Goal: Information Seeking & Learning: Learn about a topic

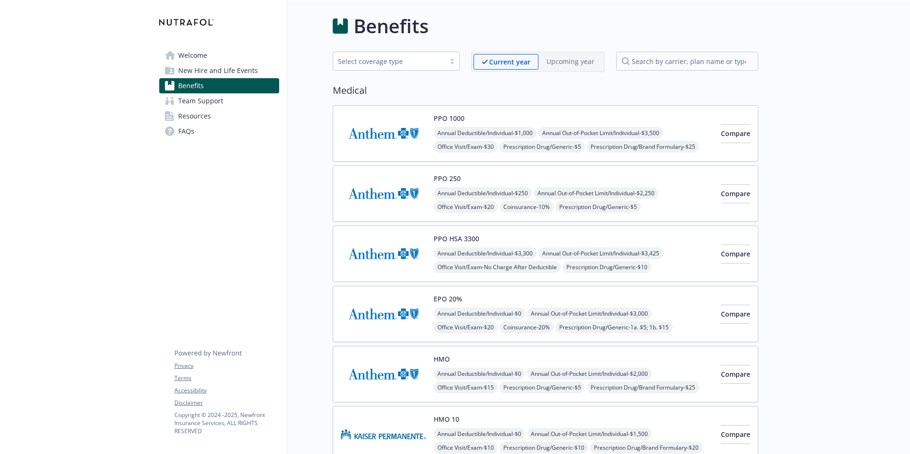
click at [210, 96] on span "Team Support" at bounding box center [200, 100] width 45 height 15
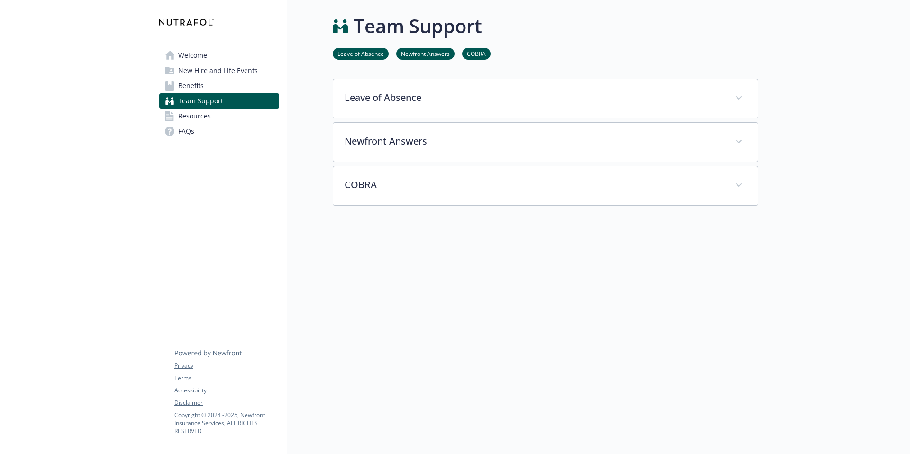
click at [196, 86] on span "Benefits" at bounding box center [191, 85] width 26 height 15
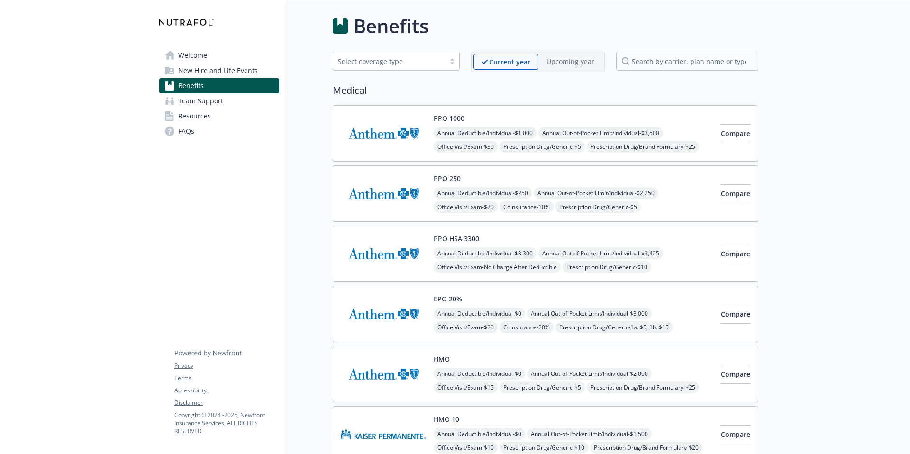
scroll to position [1, 0]
click at [387, 65] on div "Select coverage type" at bounding box center [389, 60] width 112 height 12
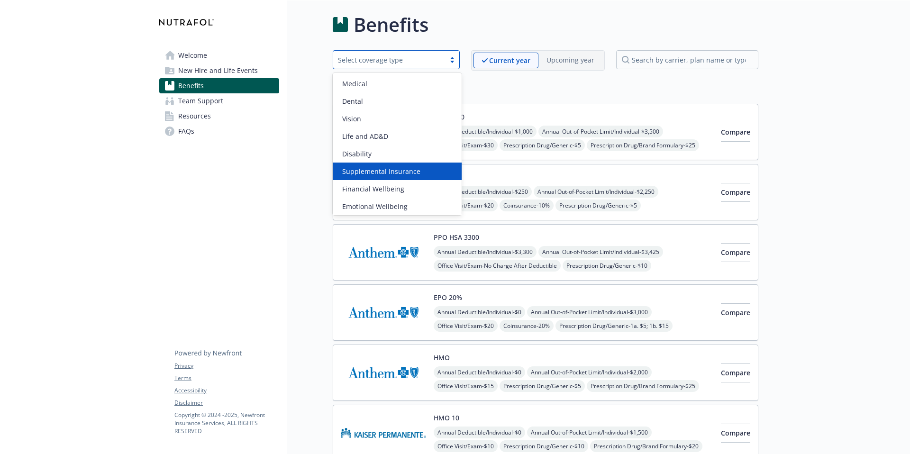
scroll to position [19, 0]
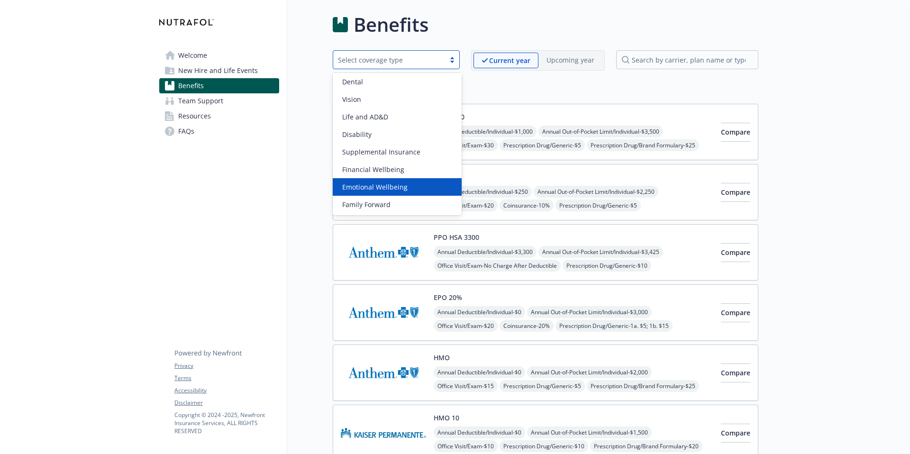
click at [380, 188] on span "Emotional Wellbeing" at bounding box center [374, 187] width 65 height 10
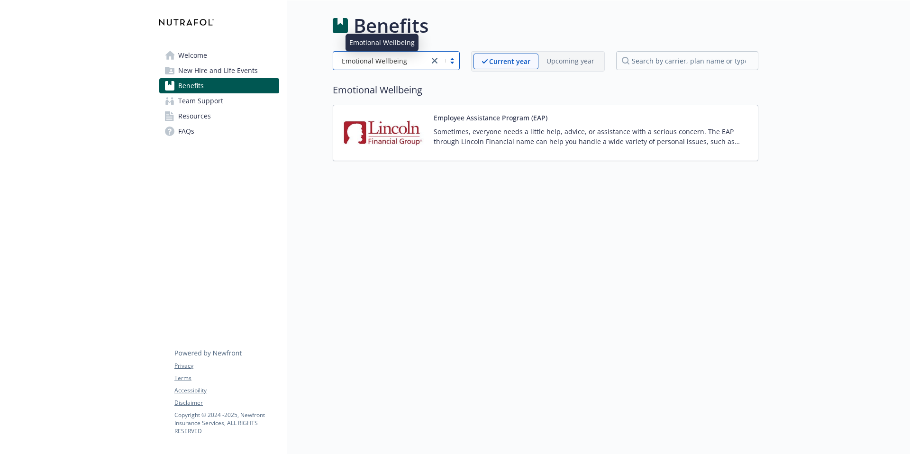
click at [405, 61] on span "Emotional Wellbeing" at bounding box center [374, 61] width 65 height 10
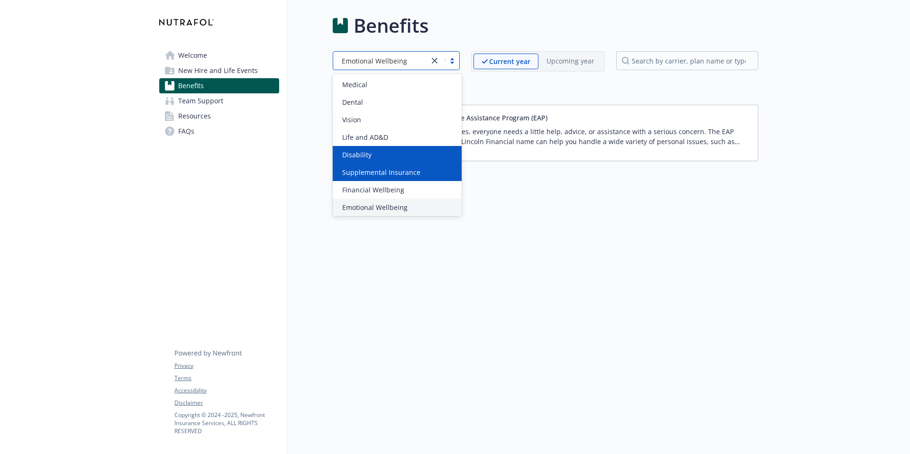
scroll to position [19, 0]
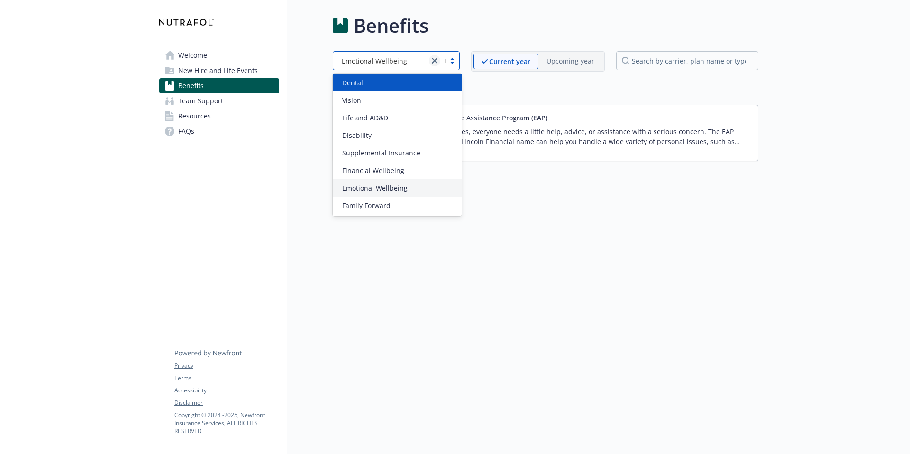
click at [435, 56] on link "close" at bounding box center [434, 60] width 11 height 11
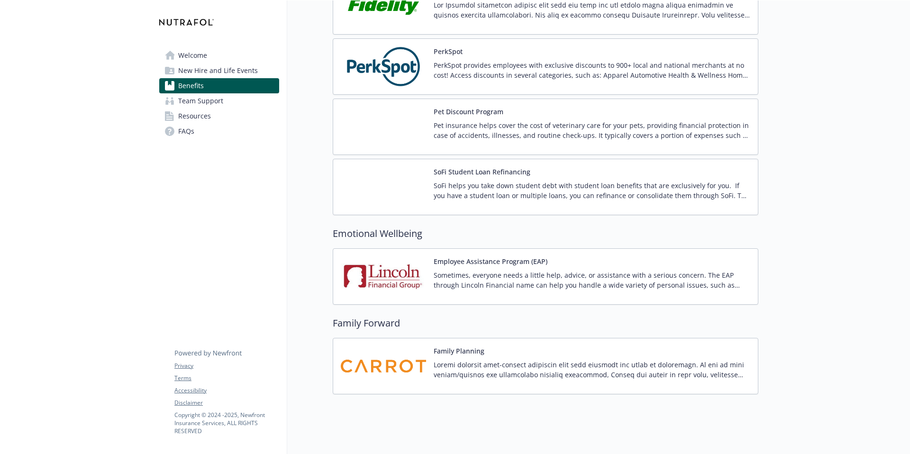
scroll to position [1816, 0]
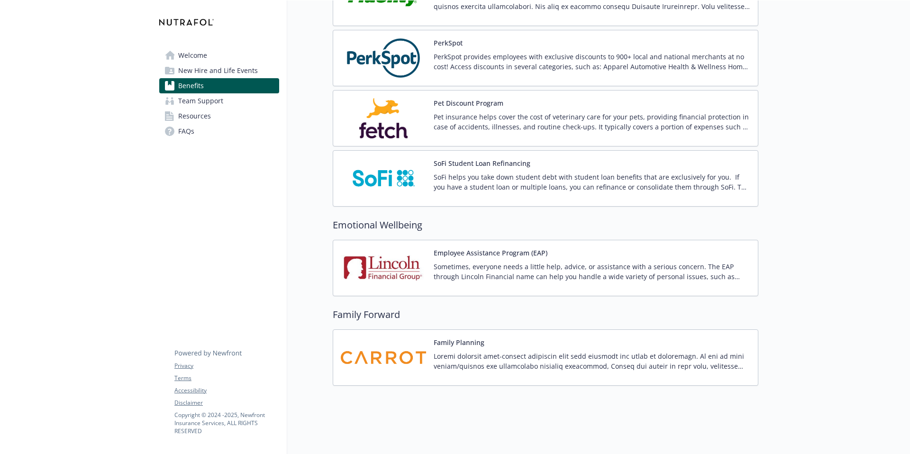
click at [190, 114] on span "Resources" at bounding box center [194, 116] width 33 height 15
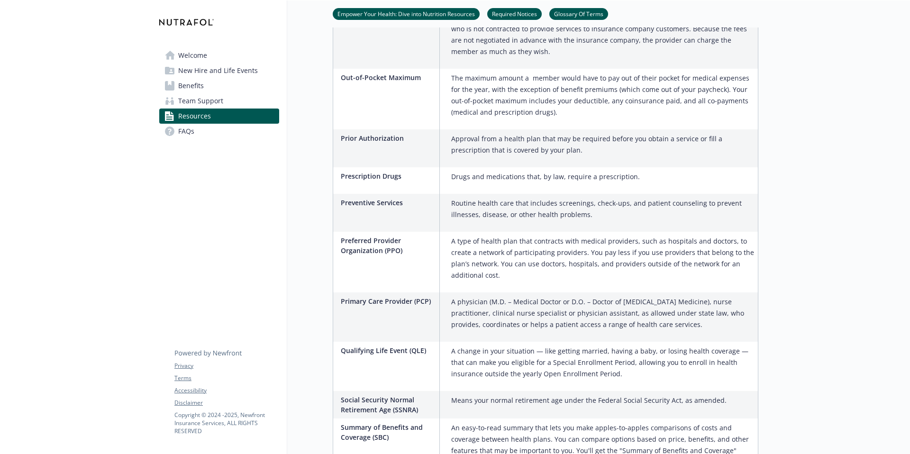
scroll to position [1437, 0]
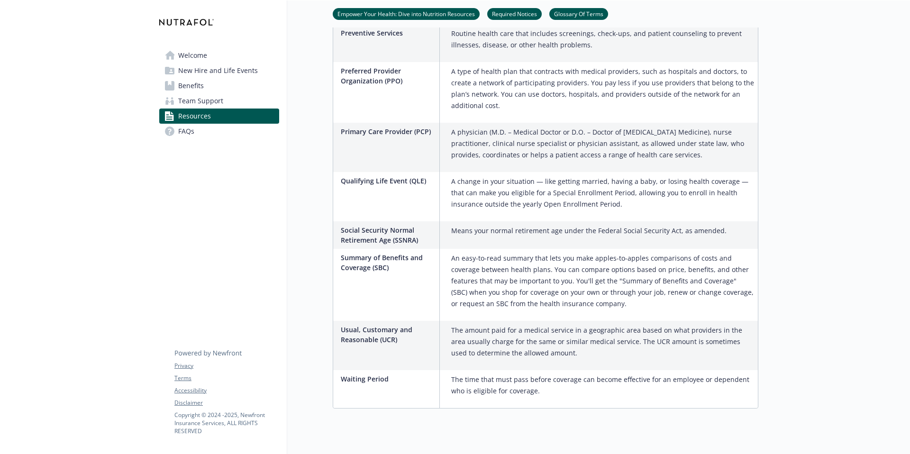
click at [210, 60] on link "Welcome" at bounding box center [219, 55] width 120 height 15
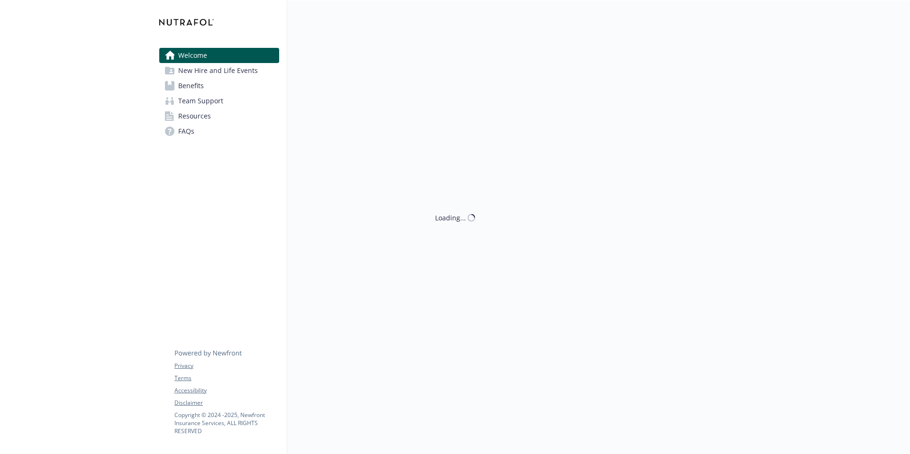
scroll to position [0, 0]
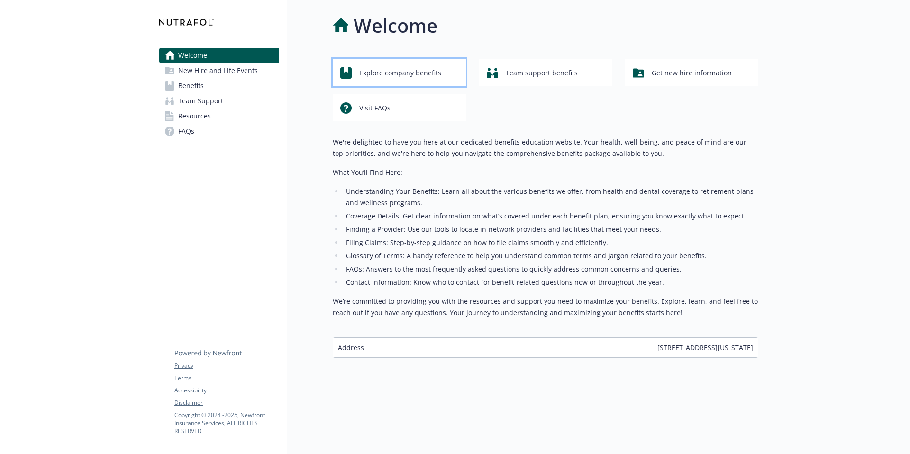
click at [392, 71] on span "Explore company benefits" at bounding box center [400, 73] width 82 height 18
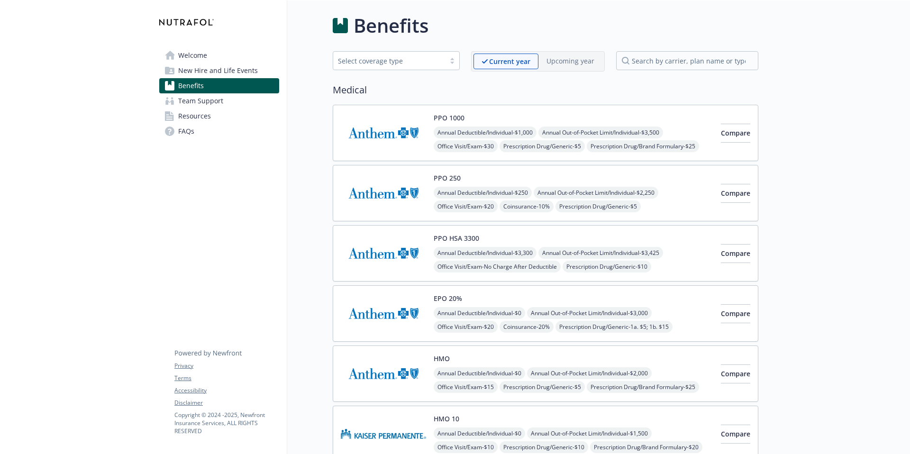
click at [190, 53] on span "Welcome" at bounding box center [192, 55] width 29 height 15
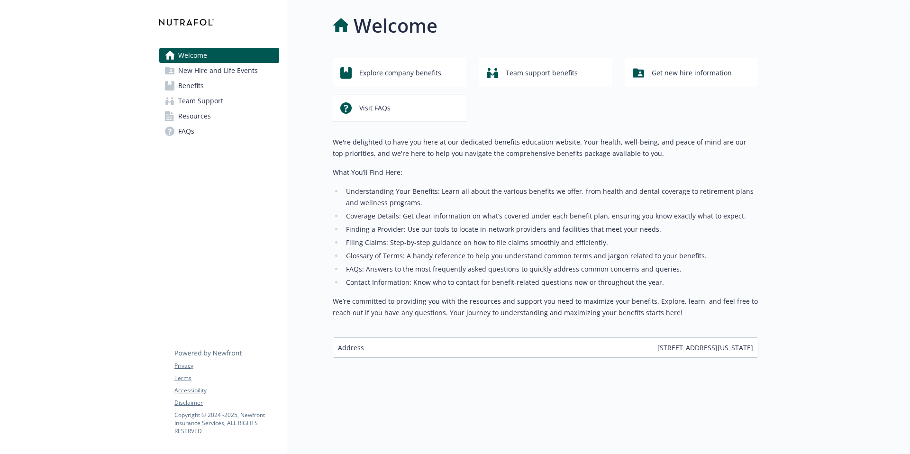
scroll to position [0, 0]
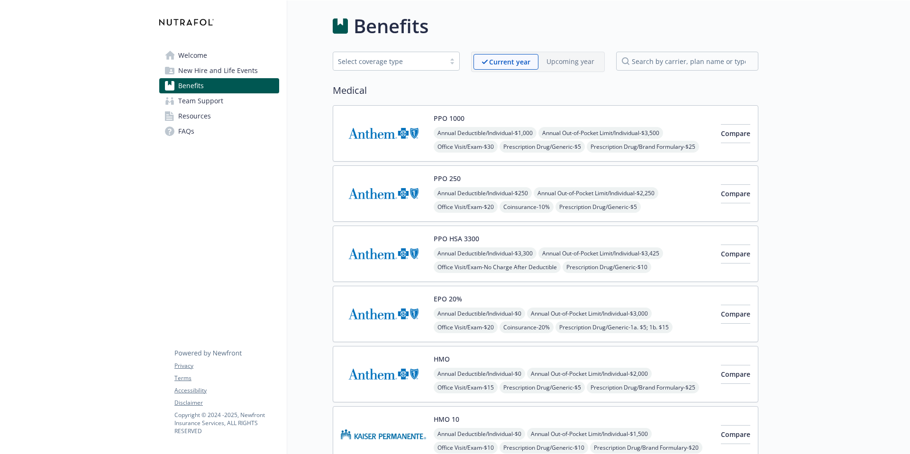
click at [388, 252] on img at bounding box center [383, 254] width 85 height 40
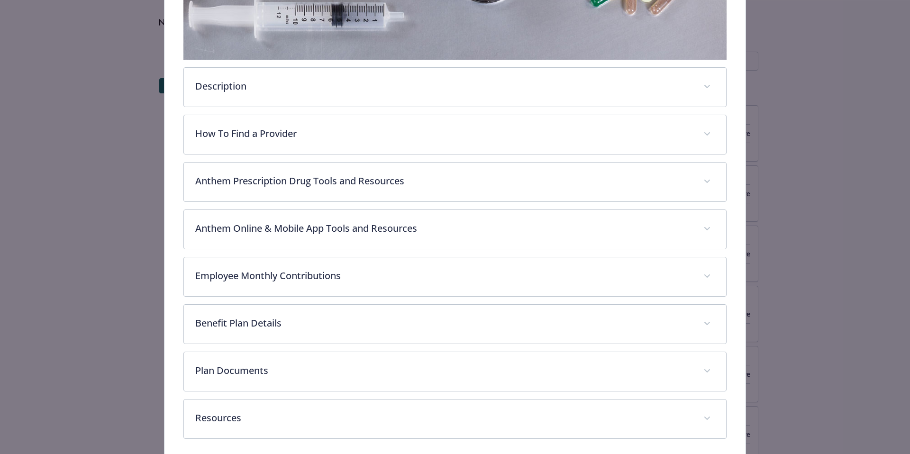
scroll to position [308, 0]
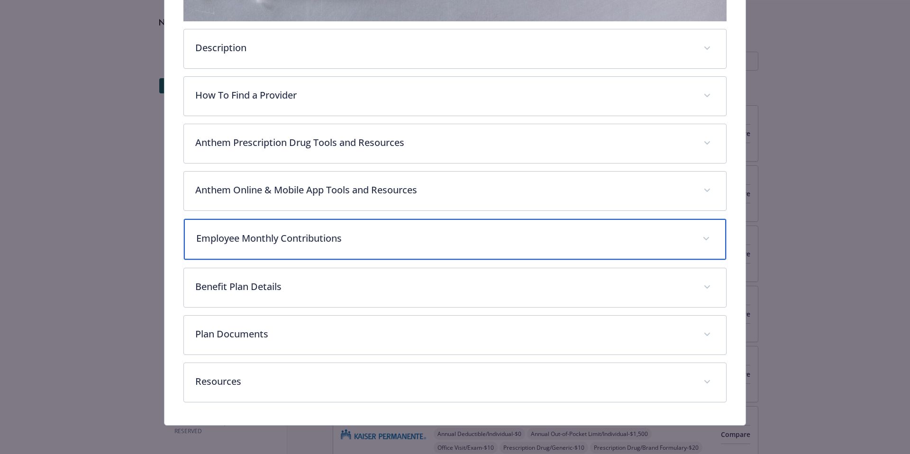
click at [467, 244] on p "Employee Monthly Contributions" at bounding box center [443, 238] width 495 height 14
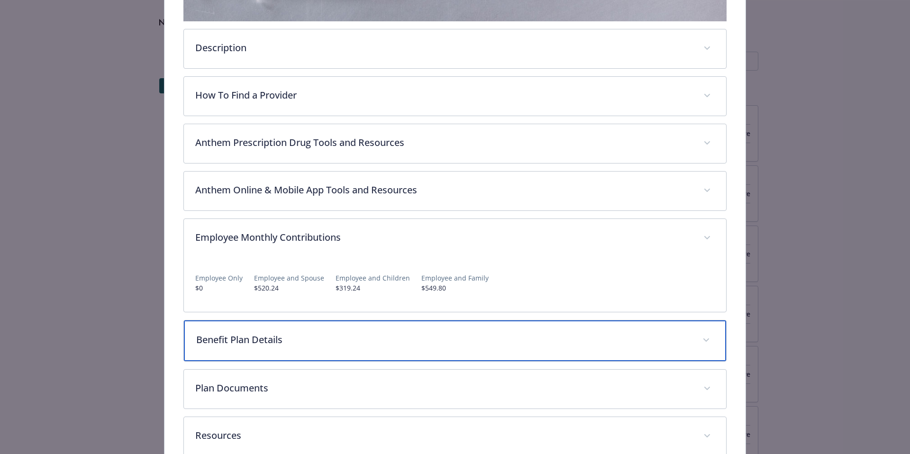
click at [414, 355] on div "Benefit Plan Details" at bounding box center [455, 340] width 543 height 41
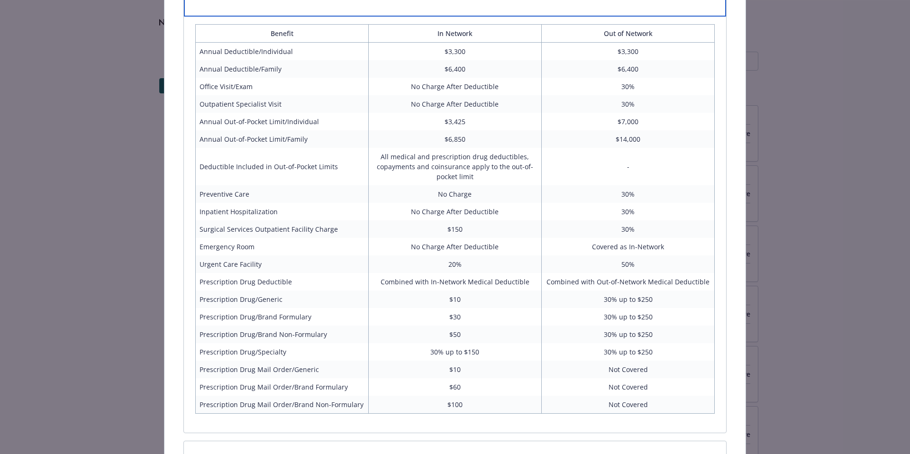
scroll to position [780, 0]
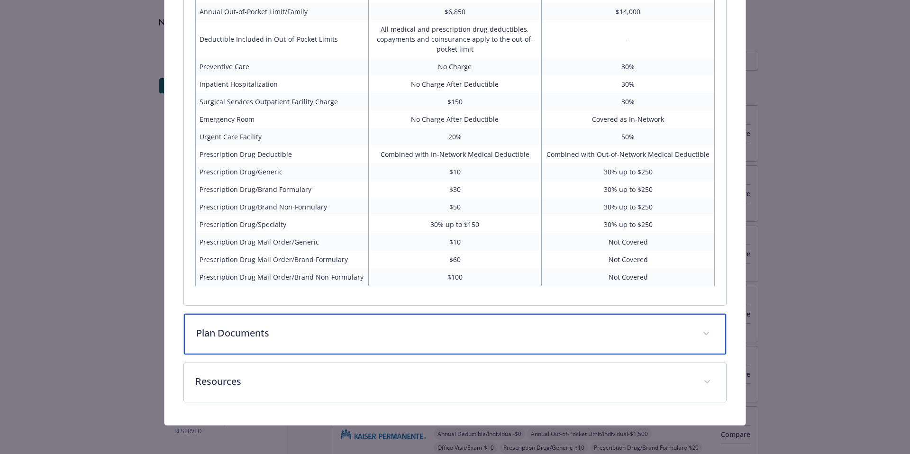
click at [391, 319] on div "Plan Documents" at bounding box center [455, 334] width 543 height 41
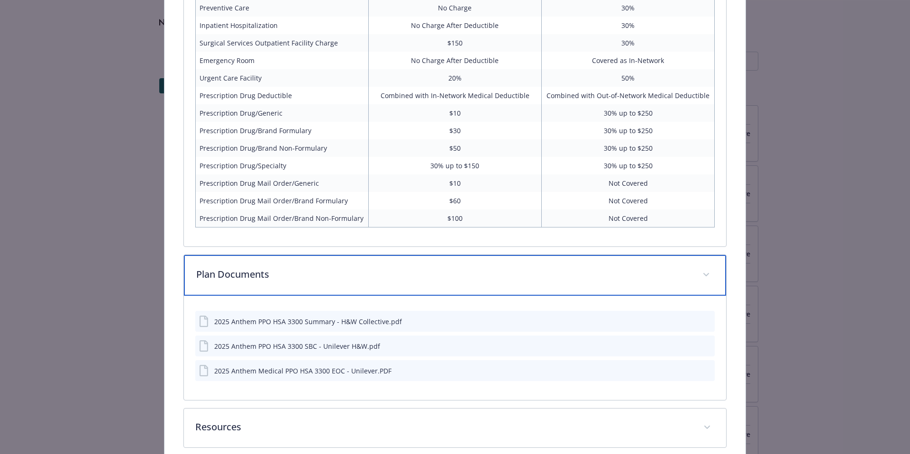
scroll to position [837, 0]
